Goal: Contribute content: Add original content to the website for others to see

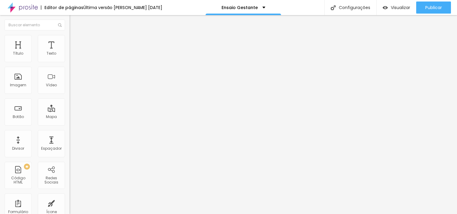
click at [70, 52] on span "Trocar imagem" at bounding box center [86, 49] width 33 height 5
click at [70, 95] on span "Original" at bounding box center [77, 91] width 15 height 5
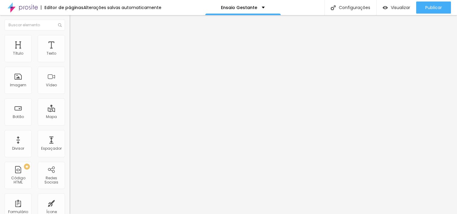
click at [70, 95] on span "Original" at bounding box center [77, 91] width 15 height 5
click at [70, 52] on span "Trocar imagem" at bounding box center [86, 49] width 33 height 5
click at [70, 95] on span "Original" at bounding box center [77, 91] width 15 height 5
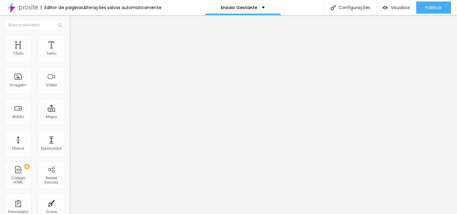
click at [70, 102] on span "Padrão" at bounding box center [77, 99] width 14 height 5
click at [70, 51] on div "Trocar imagem" at bounding box center [105, 49] width 70 height 4
click at [70, 52] on span "Trocar imagem" at bounding box center [86, 49] width 33 height 5
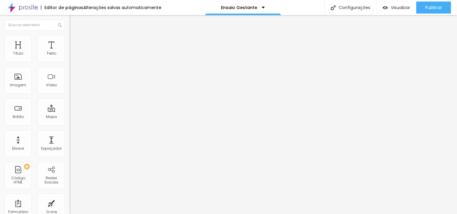
click at [70, 52] on span "Trocar imagem" at bounding box center [86, 49] width 33 height 5
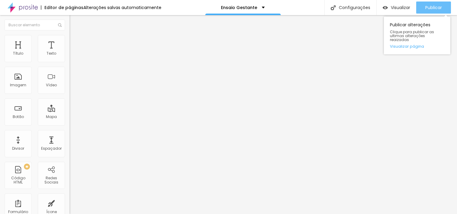
click at [431, 5] on span "Publicar" at bounding box center [433, 7] width 17 height 5
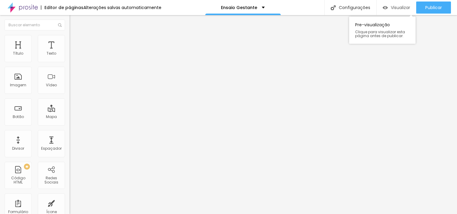
click at [396, 7] on span "Visualizar" at bounding box center [400, 7] width 19 height 5
